Goal: Task Accomplishment & Management: Manage account settings

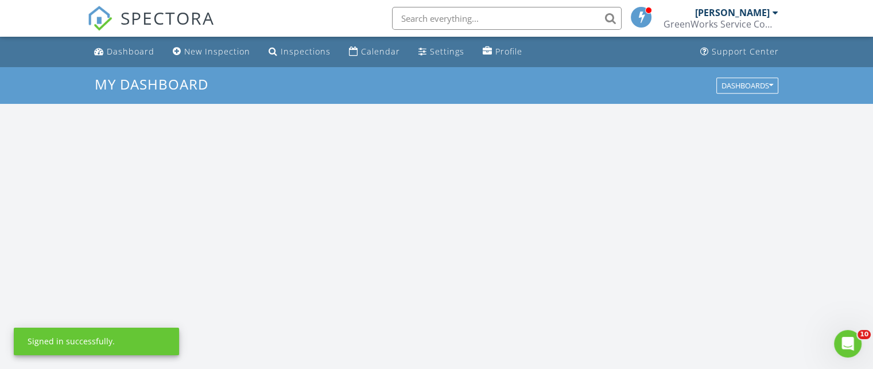
scroll to position [1063, 891]
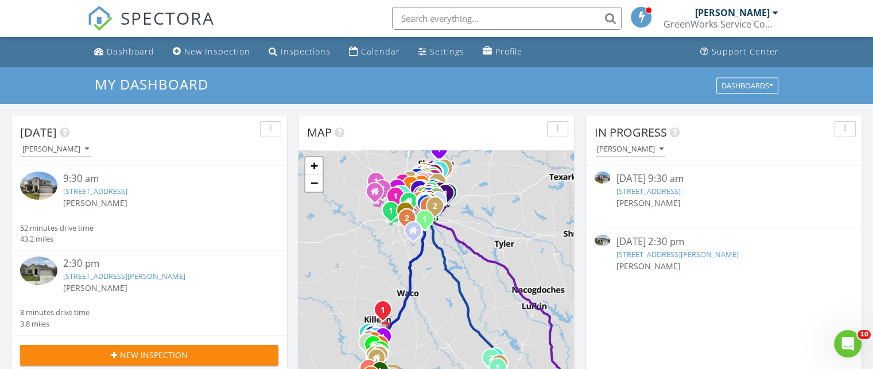
click at [183, 274] on link "[STREET_ADDRESS][PERSON_NAME]" at bounding box center [124, 276] width 122 height 10
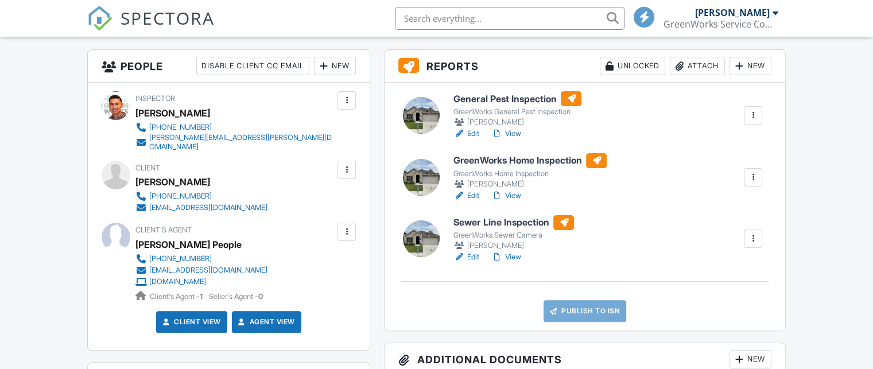
click at [519, 220] on h6 "Sewer Line Inspection" at bounding box center [513, 222] width 121 height 15
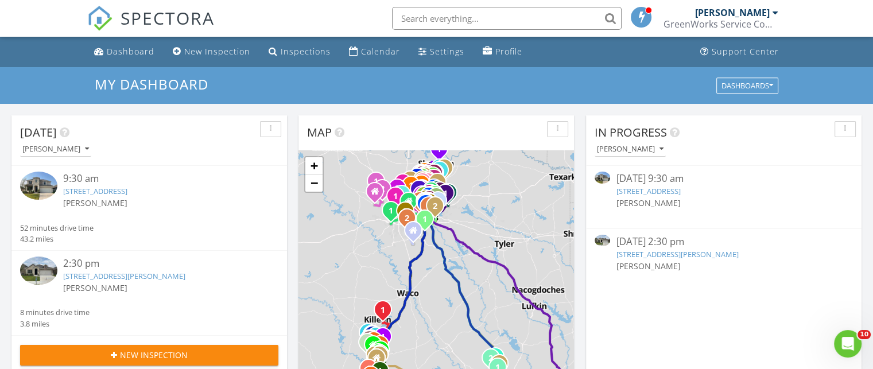
click at [179, 274] on link "[STREET_ADDRESS][PERSON_NAME]" at bounding box center [124, 276] width 122 height 10
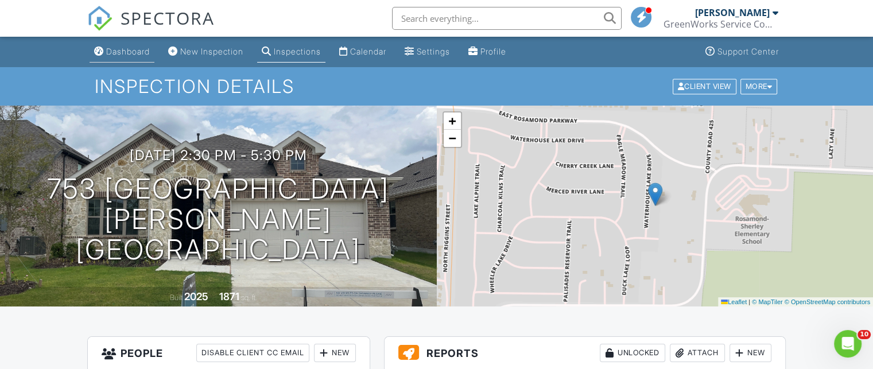
click at [146, 52] on div "Dashboard" at bounding box center [128, 51] width 44 height 10
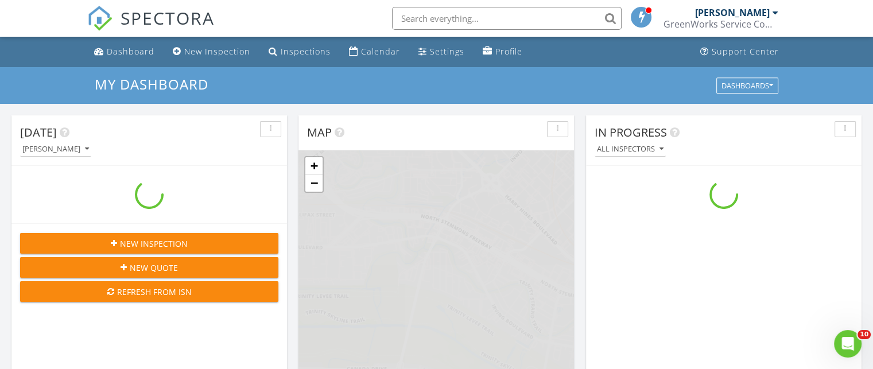
scroll to position [1063, 891]
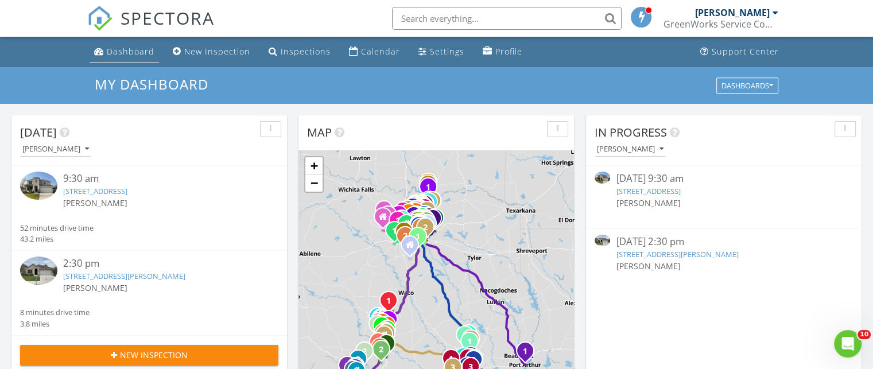
click at [142, 49] on div "Dashboard" at bounding box center [131, 51] width 48 height 11
